Goal: Information Seeking & Learning: Learn about a topic

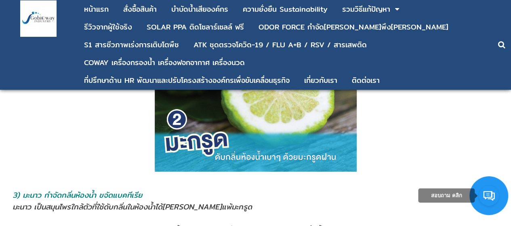
scroll to position [1091, 0]
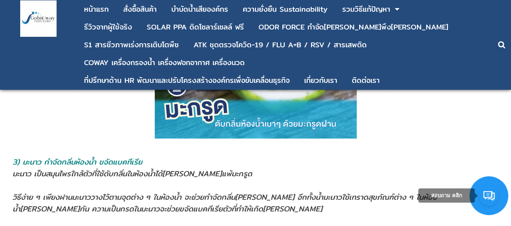
click at [443, 156] on address "3) มะนาว กำจัดกลิ่นห้องนํ้า ขจัดแบคทีเรีย" at bounding box center [256, 162] width 486 height 12
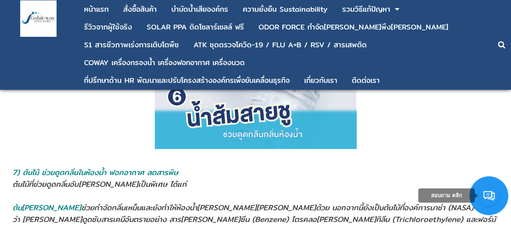
scroll to position [2303, 0]
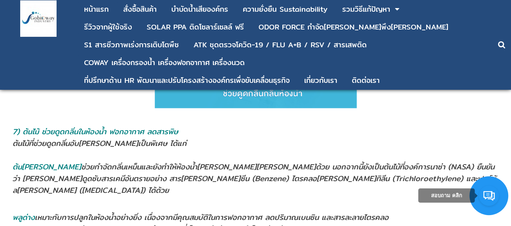
drag, startPoint x: 431, startPoint y: 100, endPoint x: 421, endPoint y: 89, distance: 14.3
click at [431, 137] on address "ต้นไม้ที่ช่วยดูดกลิ่นอับ[PERSON_NAME]เป็นพิเศษ ได้แก่" at bounding box center [256, 143] width 486 height 12
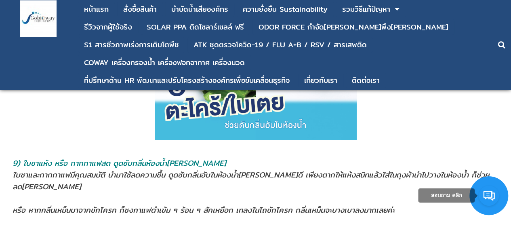
scroll to position [3030, 0]
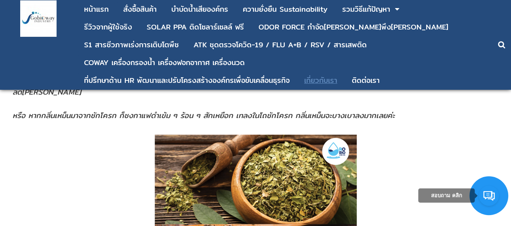
click at [329, 78] on div "เกี่ยวกับเรา" at bounding box center [320, 80] width 33 height 7
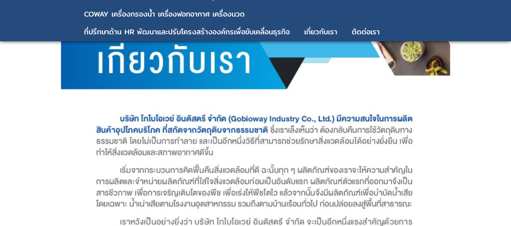
scroll to position [364, 0]
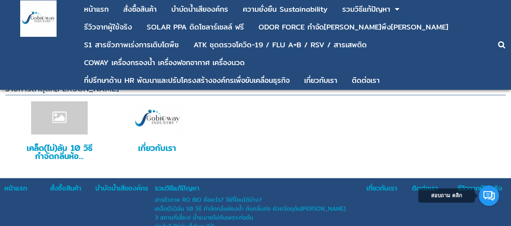
scroll to position [3880, 0]
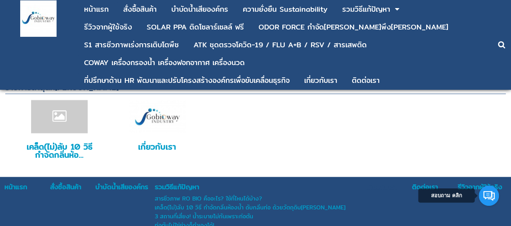
click at [386, 181] on div "เกี่ยวกับเรา" at bounding box center [388, 186] width 45 height 11
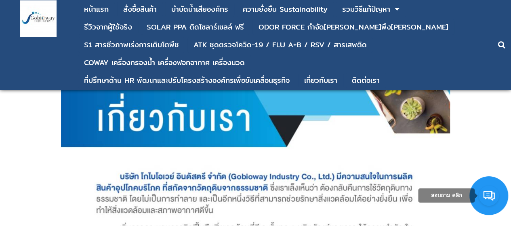
scroll to position [202, 0]
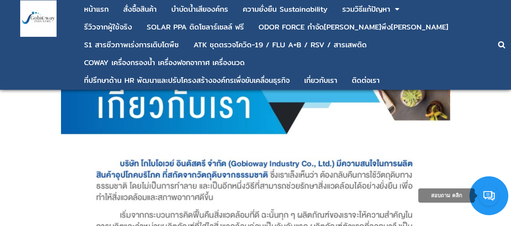
click at [133, 165] on img at bounding box center [255, 114] width 389 height 494
drag, startPoint x: 133, startPoint y: 165, endPoint x: 124, endPoint y: 164, distance: 8.5
click at [132, 165] on img at bounding box center [255, 114] width 389 height 494
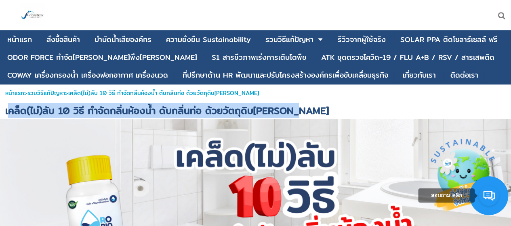
drag, startPoint x: 8, startPoint y: 110, endPoint x: 296, endPoint y: 111, distance: 287.2
click at [296, 111] on h1 "เคล็ด(ไม่)ลับ 10 วิธี กำจัดกลิ่นห้องน้ำ ดับกลิ่นท่อ ด้วยวัตถุดิบ[PERSON_NAME]" at bounding box center [255, 110] width 511 height 18
click at [271, 112] on span "เคล็ด(ไม่)ลับ 10 วิธี กำจัดกลิ่นห้องน้ำ ดับกลิ่นท่อ ด้วยวัตถุดิบ[PERSON_NAME]" at bounding box center [167, 110] width 324 height 15
drag, startPoint x: 292, startPoint y: 109, endPoint x: 2, endPoint y: 111, distance: 290.1
click at [2, 114] on h1 "เคล็ด(ไม่)ลับ 10 วิธี กำจัดกลิ่นห้องน้ำ ดับกลิ่นท่อ ด้วยวัตถุดิบ[PERSON_NAME]" at bounding box center [255, 110] width 511 height 18
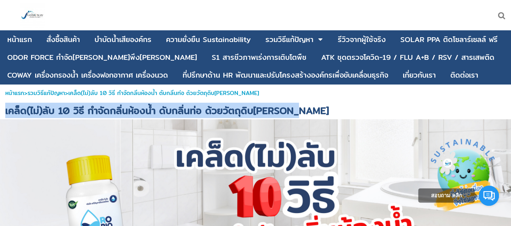
click at [70, 109] on span "เคล็ด(ไม่)ลับ 10 วิธี กำจัดกลิ่นห้องน้ำ ดับกลิ่นท่อ ด้วยวัตถุดิบ[PERSON_NAME]" at bounding box center [167, 110] width 324 height 15
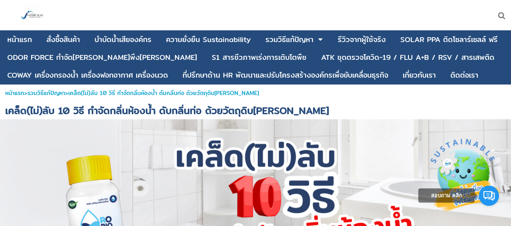
drag, startPoint x: 29, startPoint y: 13, endPoint x: 31, endPoint y: 18, distance: 5.9
click at [29, 13] on img at bounding box center [32, 15] width 24 height 24
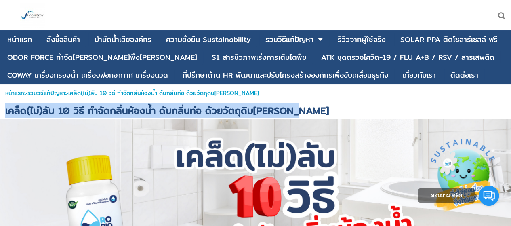
drag, startPoint x: 290, startPoint y: 110, endPoint x: 6, endPoint y: 111, distance: 284.0
click at [0, 114] on h1 "เคล็ด(ไม่)ลับ 10 วิธี กำจัดกลิ่นห้องน้ำ ดับกลิ่นท่อ ด้วยวัตถุดิบ[PERSON_NAME]" at bounding box center [255, 110] width 511 height 18
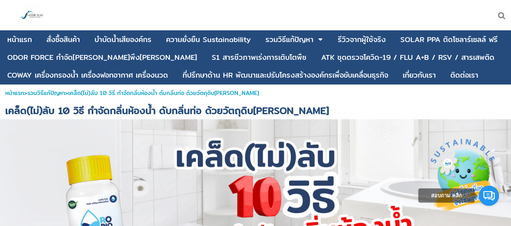
drag, startPoint x: 283, startPoint y: 5, endPoint x: 486, endPoint y: 9, distance: 203.2
click at [486, 9] on div at bounding box center [338, 15] width 346 height 30
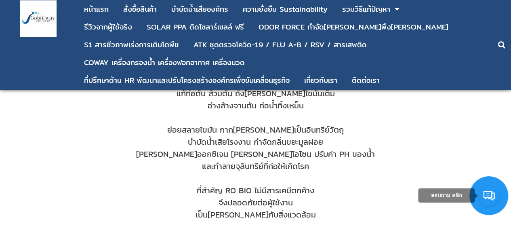
scroll to position [162, 0]
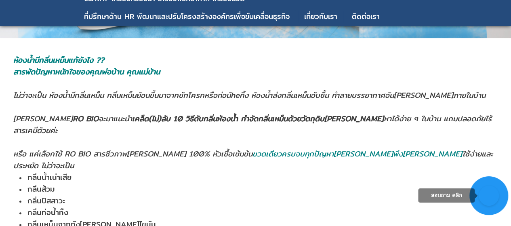
scroll to position [444, 0]
